Goal: Information Seeking & Learning: Learn about a topic

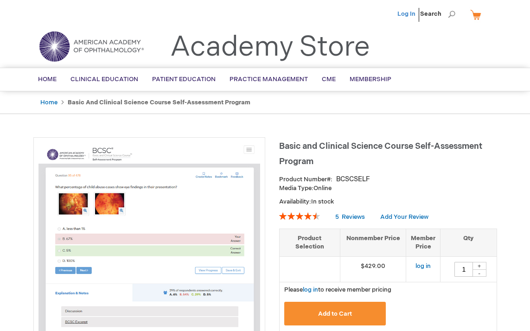
click at [405, 11] on link "Log In" at bounding box center [407, 13] width 18 height 7
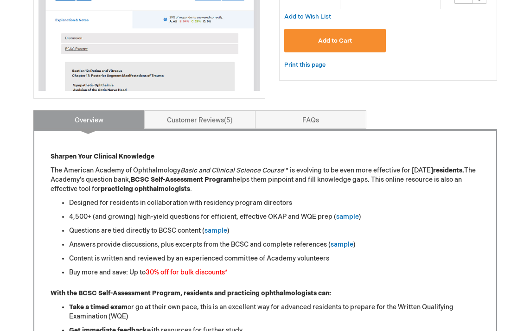
scroll to position [292, 0]
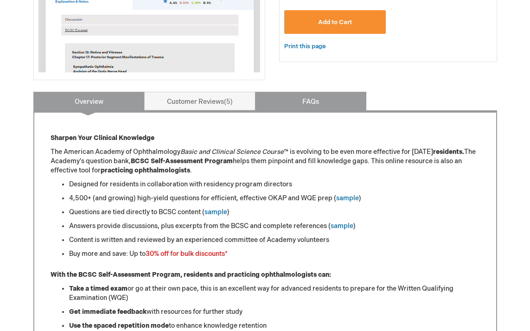
click at [310, 103] on link "FAQs" at bounding box center [310, 101] width 111 height 19
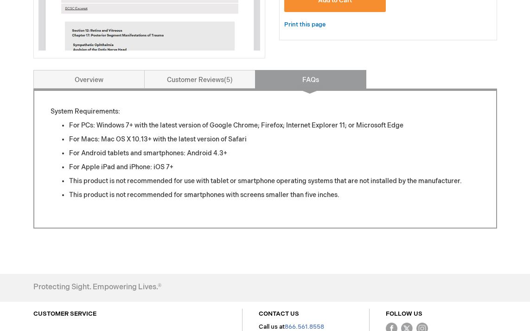
scroll to position [314, 0]
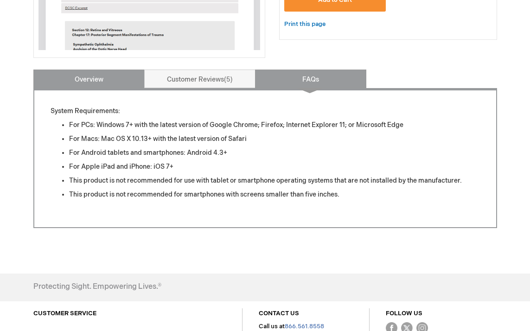
click at [112, 83] on link "Overview" at bounding box center [88, 79] width 111 height 19
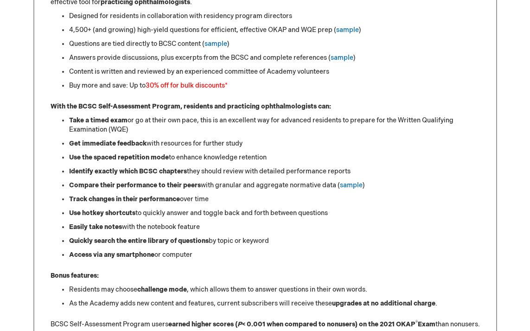
scroll to position [463, 0]
